Goal: Find specific page/section

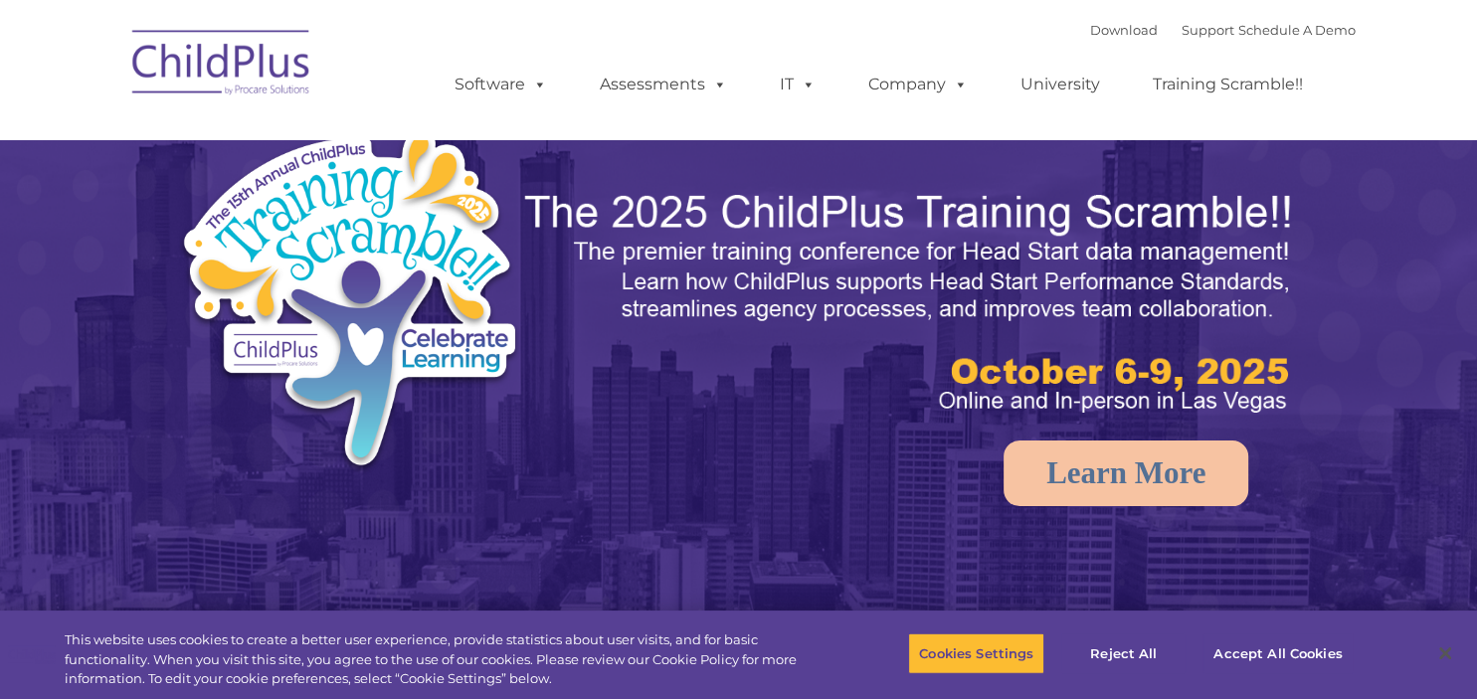
select select "MEDIUM"
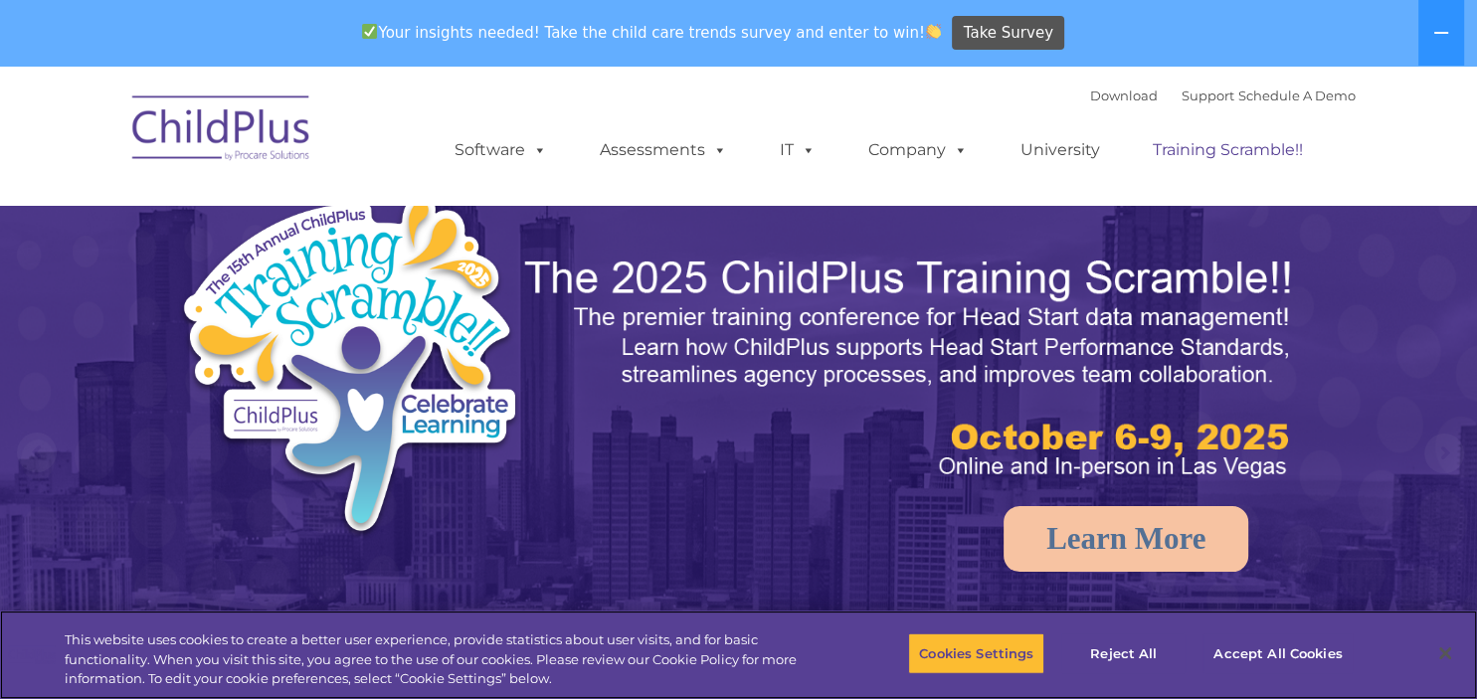
drag, startPoint x: 0, startPoint y: 0, endPoint x: 1138, endPoint y: 145, distance: 1147.4
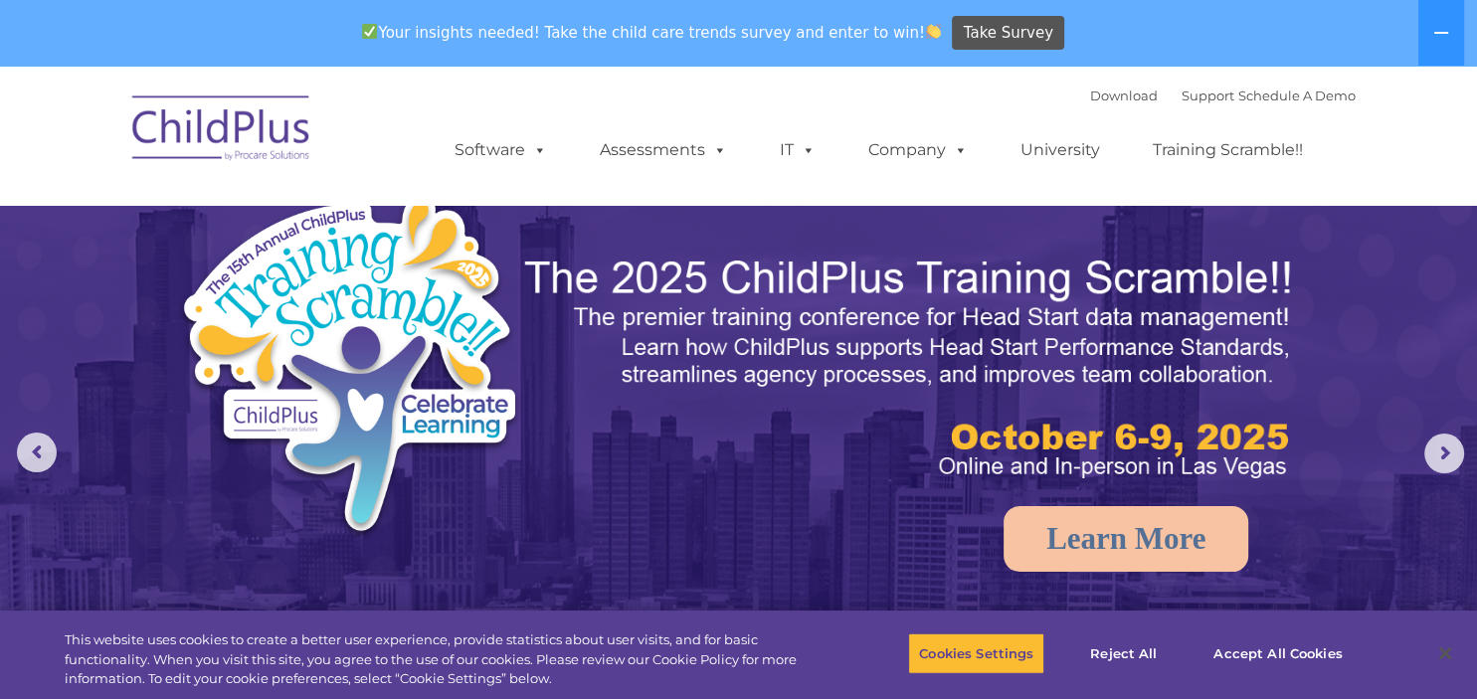
click at [1407, 174] on nav "Download Support | Schedule A Demo  MENU MENU Software ChildPlus: The original…" at bounding box center [738, 135] width 1477 height 139
drag, startPoint x: 1407, startPoint y: 174, endPoint x: 1399, endPoint y: 189, distance: 16.9
click at [1399, 189] on nav "Download Support | Schedule A Demo  MENU MENU Software ChildPlus: The original…" at bounding box center [738, 135] width 1477 height 139
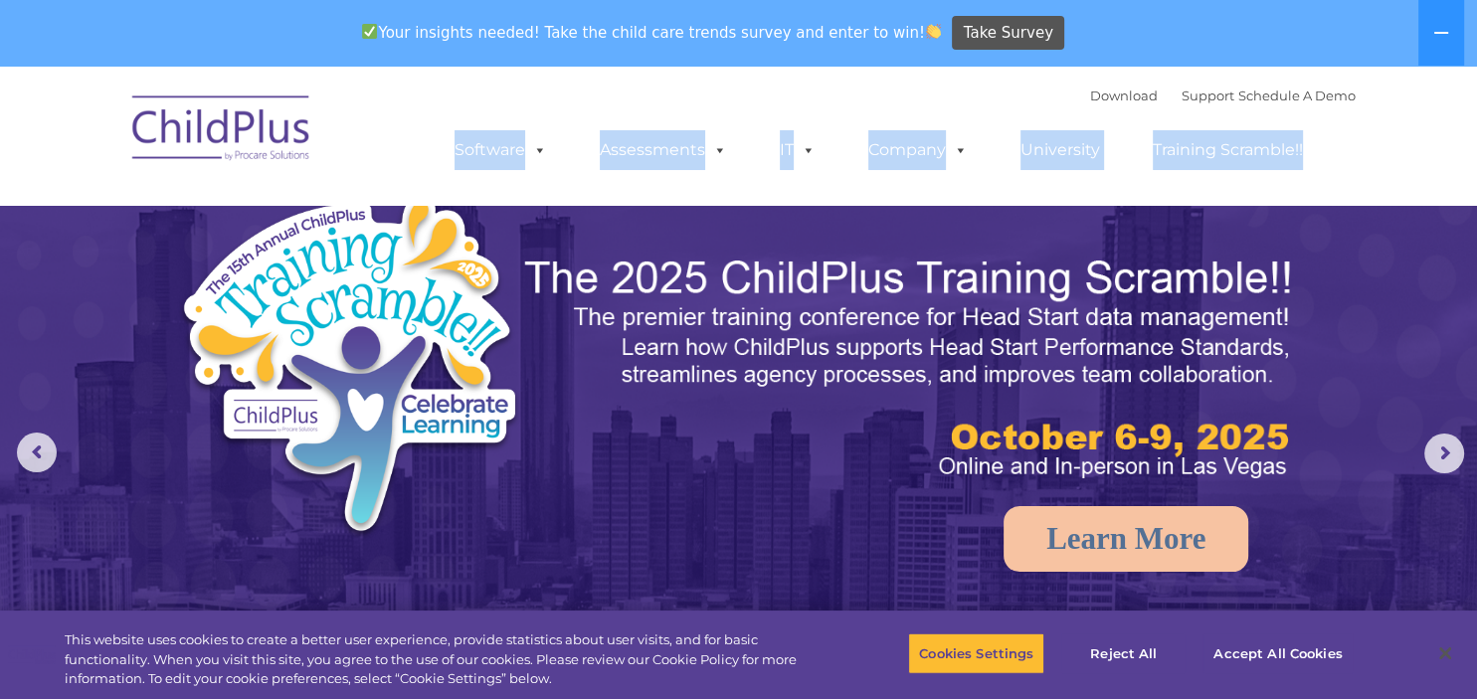
click at [1399, 189] on nav "Download Support | Schedule A Demo  MENU MENU Software ChildPlus: The original…" at bounding box center [738, 135] width 1477 height 139
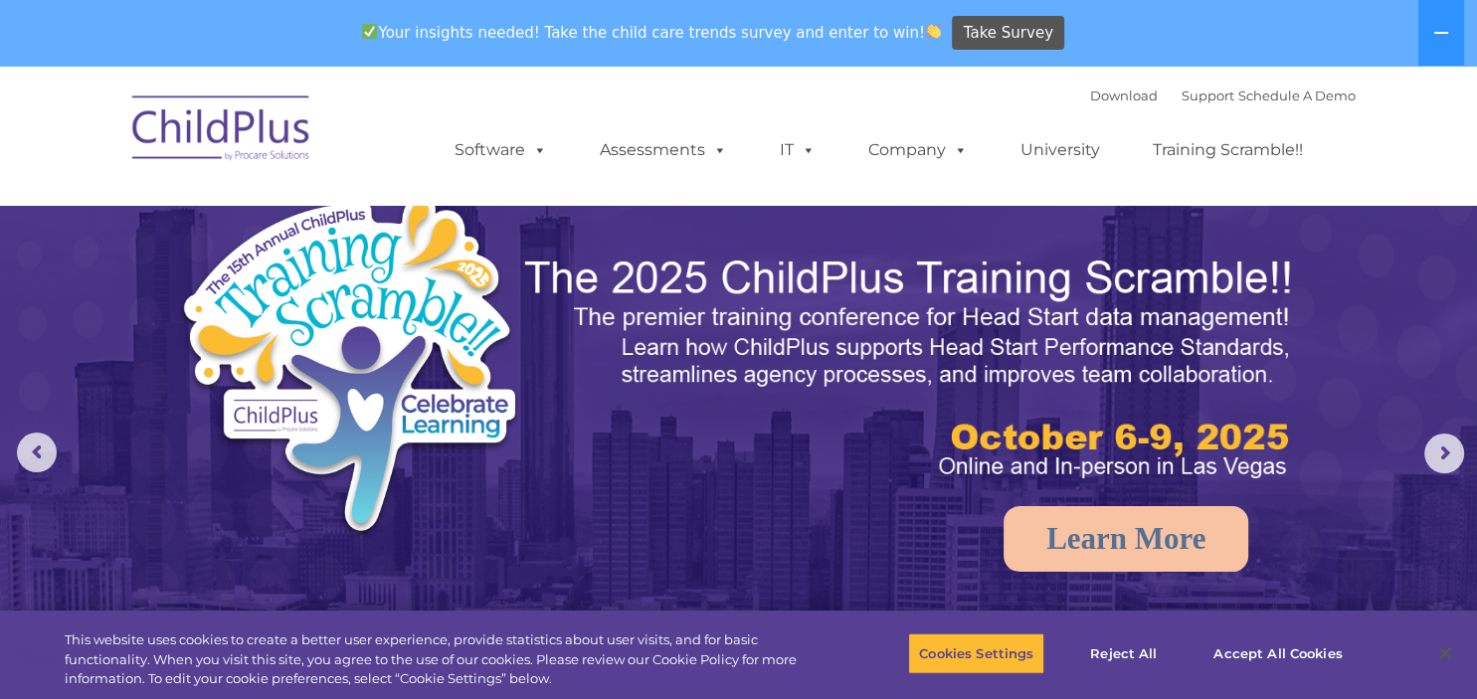
click at [1399, 189] on nav "Download Support | Schedule A Demo  MENU MENU Software ChildPlus: The original…" at bounding box center [738, 135] width 1477 height 139
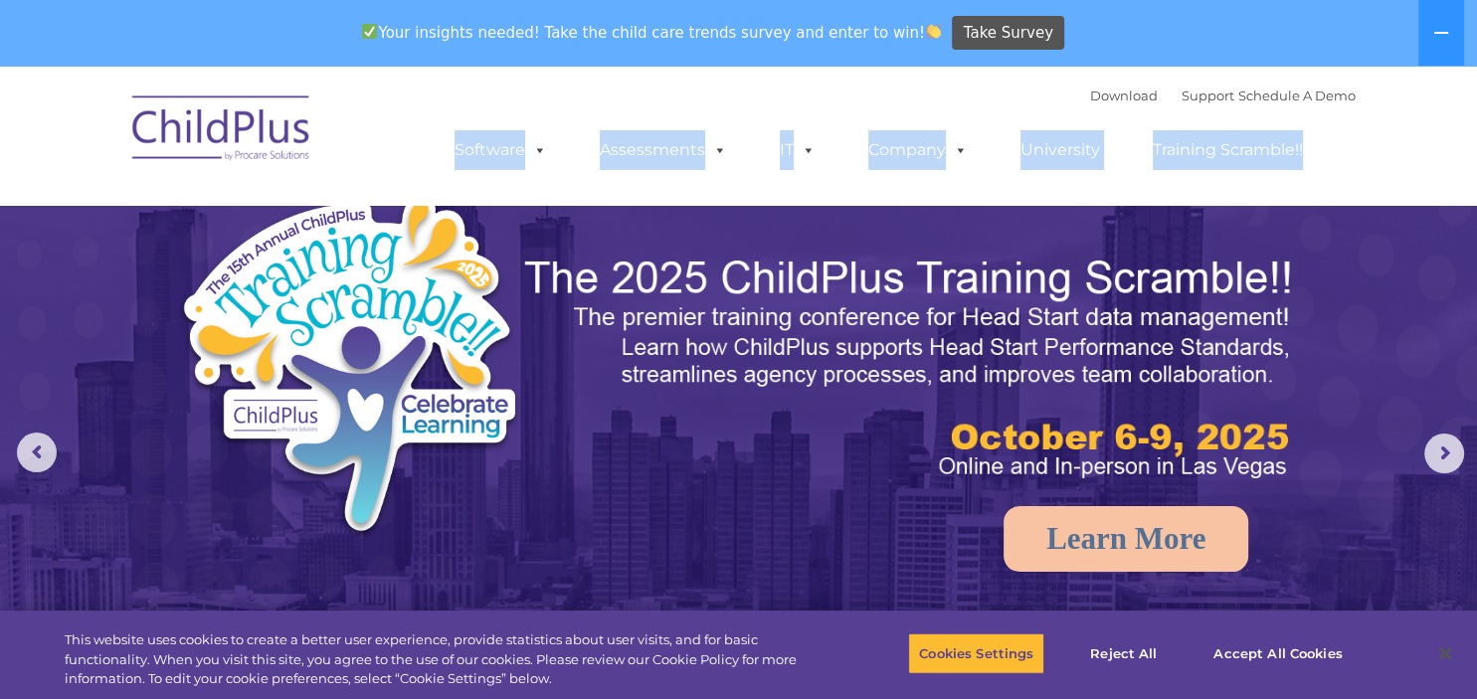
click at [1399, 189] on nav "Download Support | Schedule A Demo  MENU MENU Software ChildPlus: The original…" at bounding box center [738, 135] width 1477 height 139
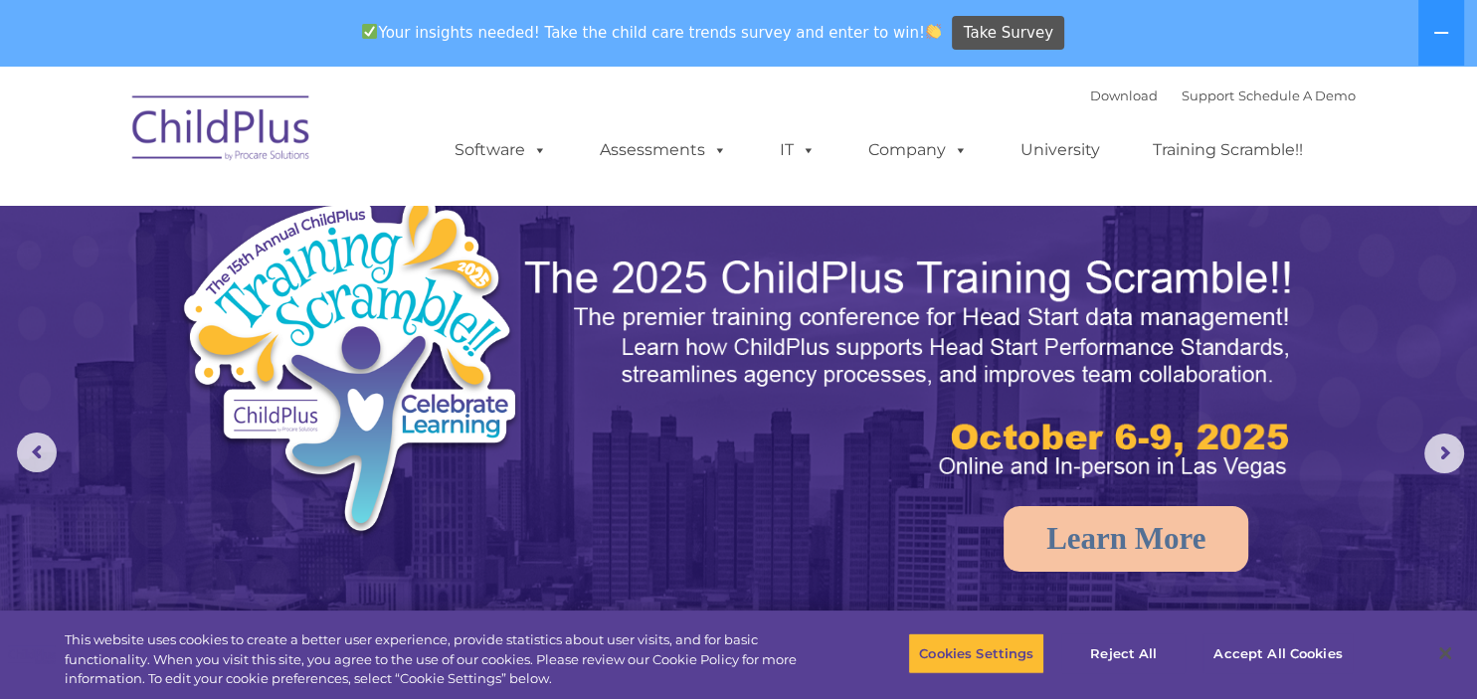
drag, startPoint x: 1399, startPoint y: 189, endPoint x: 1390, endPoint y: 93, distance: 96.9
click at [1390, 93] on nav "Download Support | Schedule A Demo  MENU MENU Software ChildPlus: The original…" at bounding box center [738, 135] width 1477 height 139
